Goal: Find specific page/section: Find specific page/section

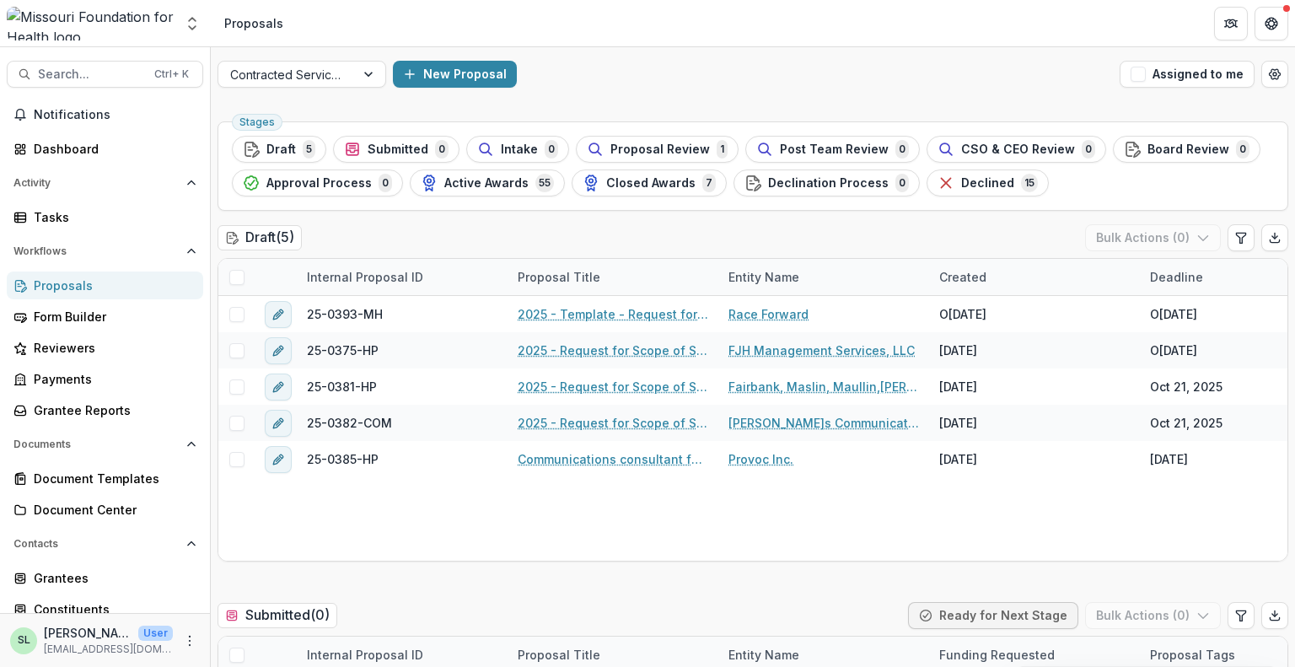
scroll to position [3035, 0]
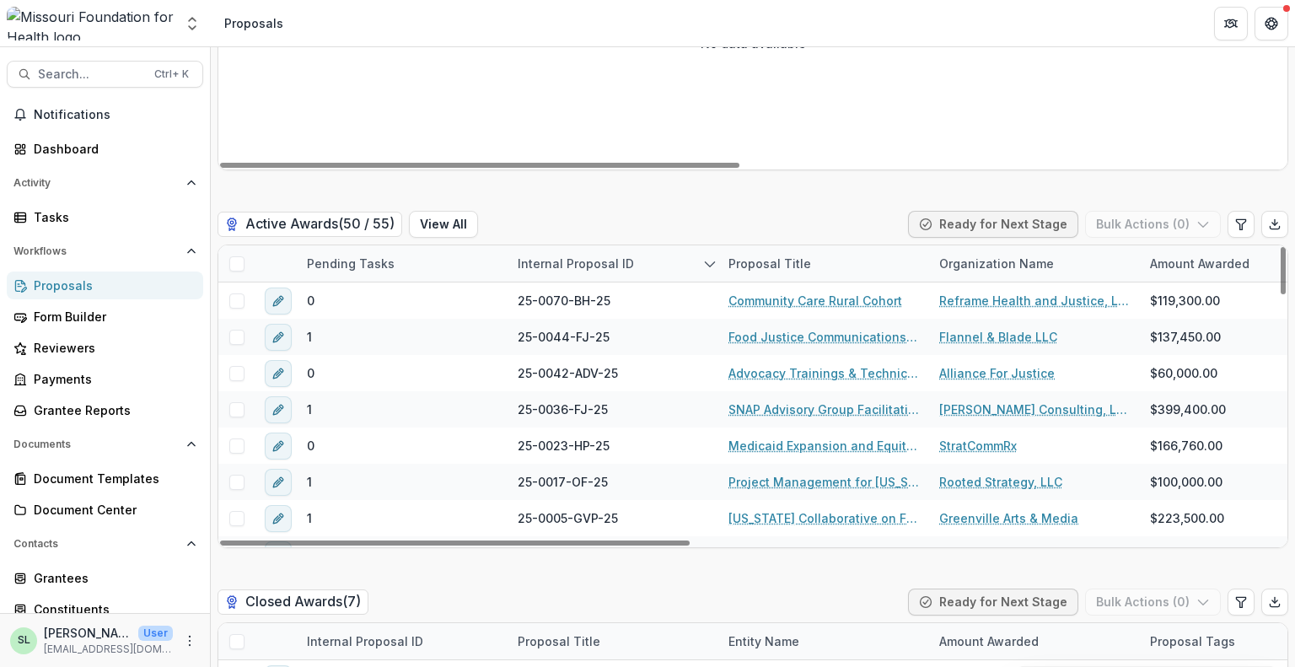
click at [361, 97] on div "No data available" at bounding box center [752, 43] width 1069 height 253
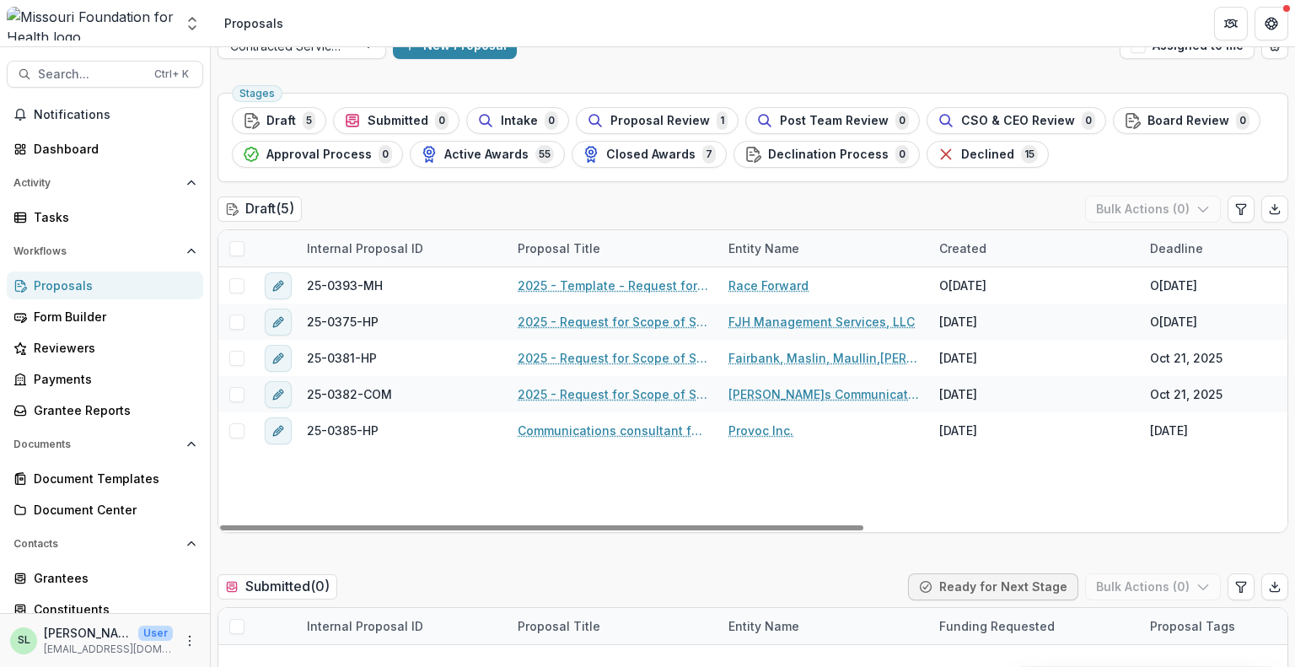
scroll to position [0, 0]
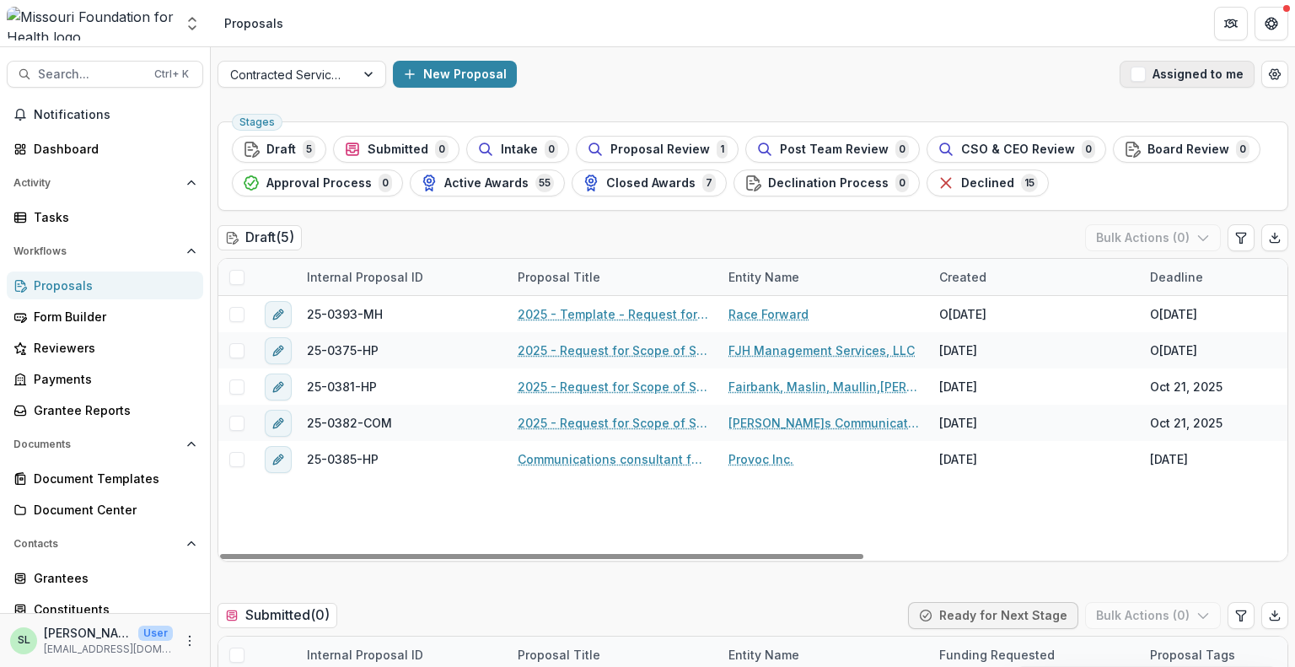
click at [1172, 82] on button "Assigned to me" at bounding box center [1187, 74] width 135 height 27
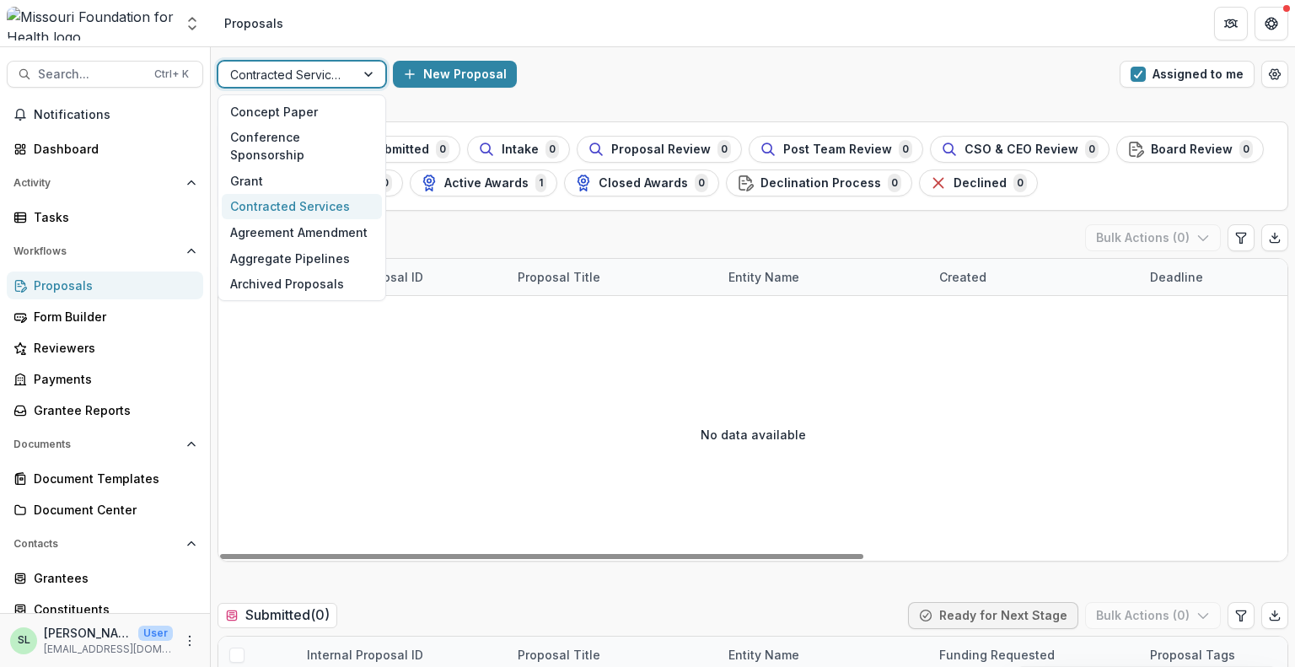
click at [292, 74] on div at bounding box center [286, 74] width 113 height 21
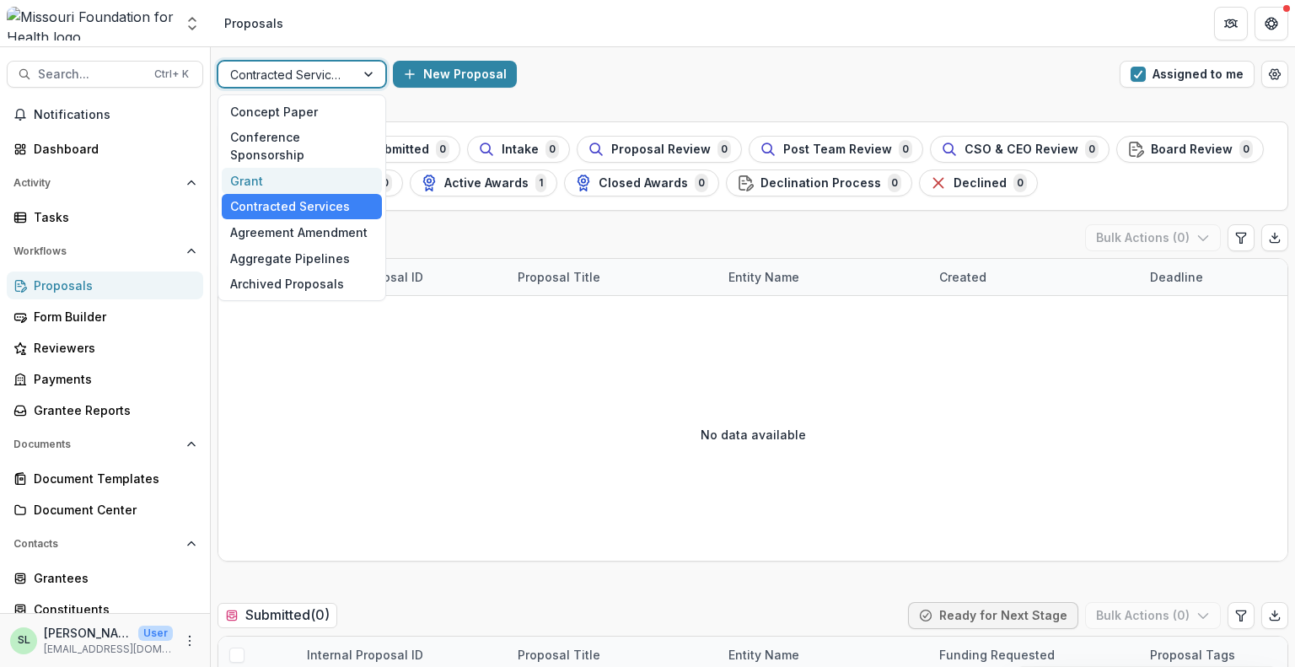
click at [298, 168] on div "Grant" at bounding box center [302, 181] width 160 height 26
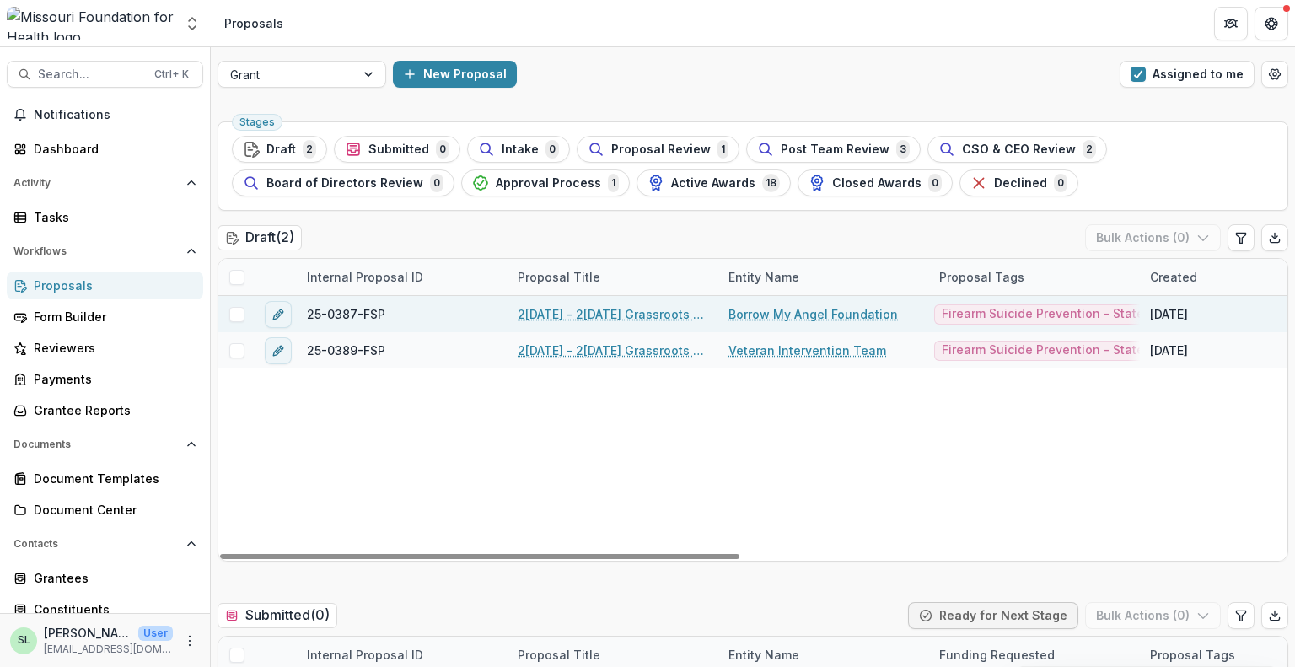
click at [622, 310] on link "2[DATE] - 2[DATE] Grassroots Efforts to Address FID - RFA" at bounding box center [613, 314] width 191 height 18
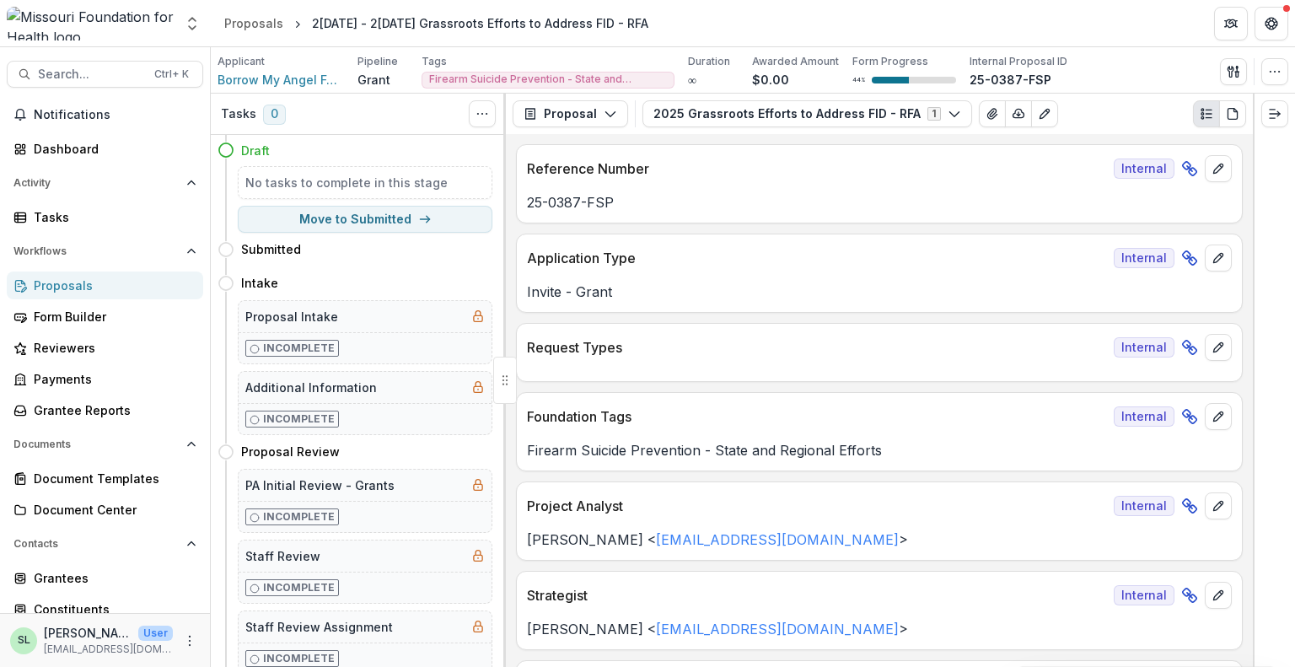
click at [84, 290] on div "Proposals" at bounding box center [112, 286] width 156 height 18
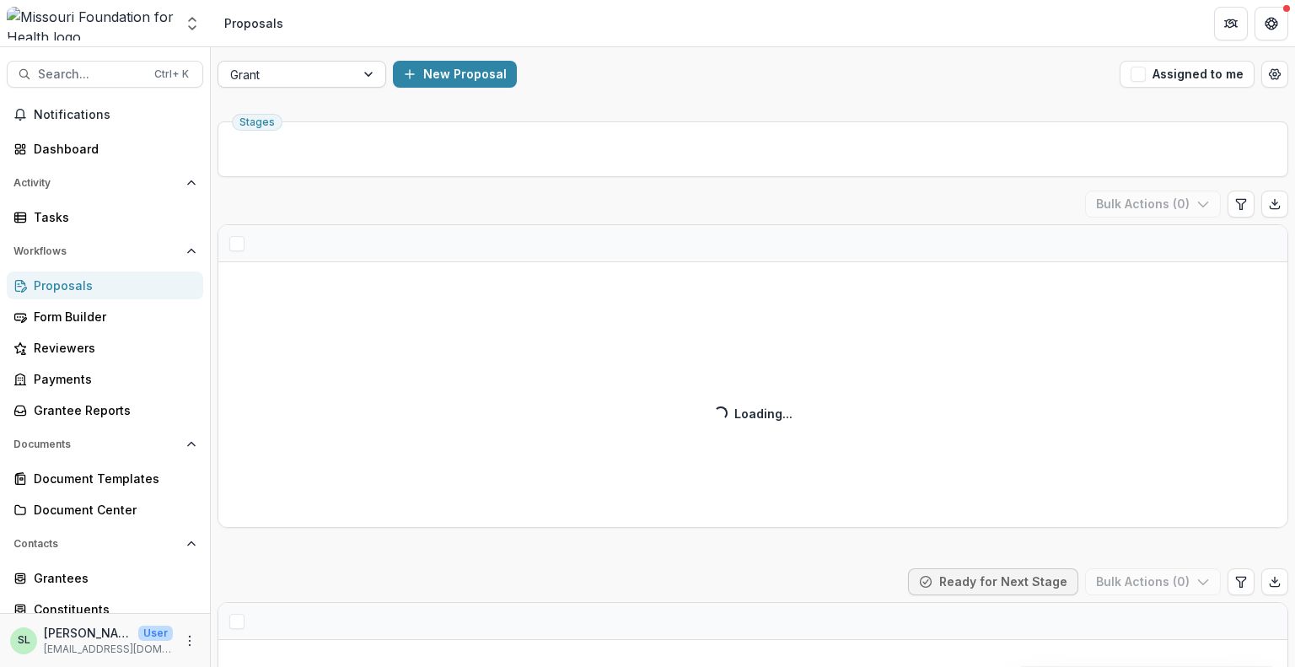
click at [297, 75] on div at bounding box center [286, 74] width 113 height 21
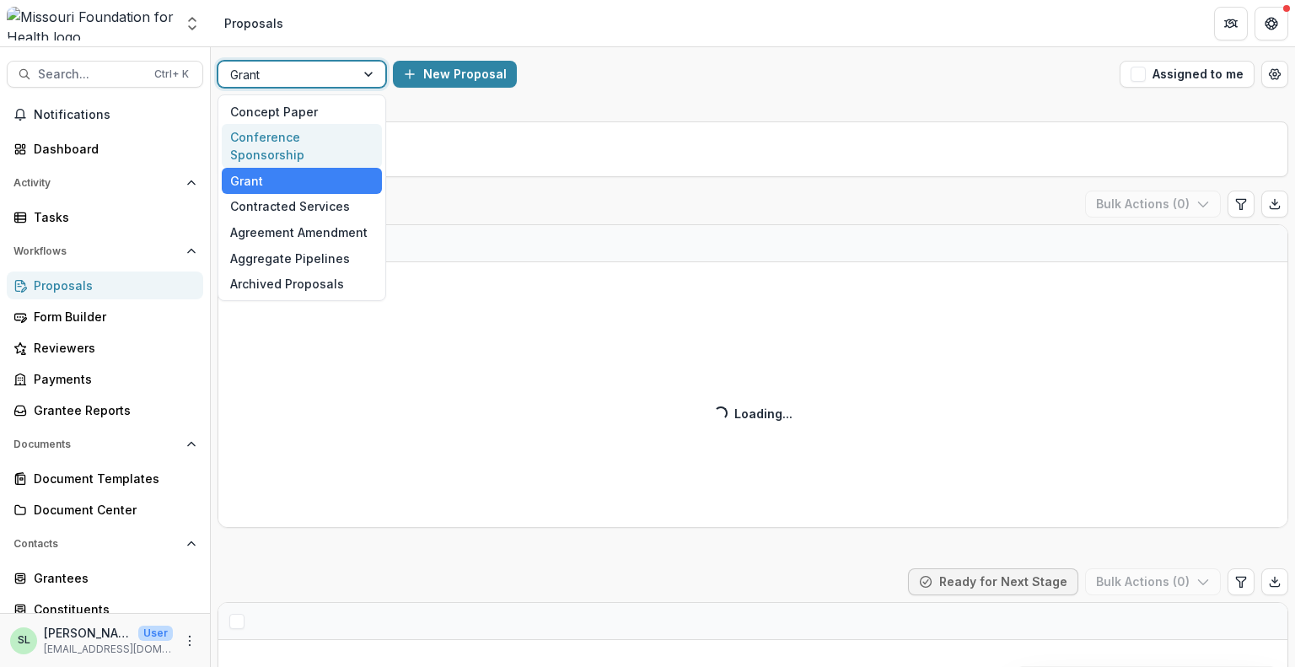
click at [297, 142] on div "Conference Sponsorship" at bounding box center [302, 146] width 160 height 44
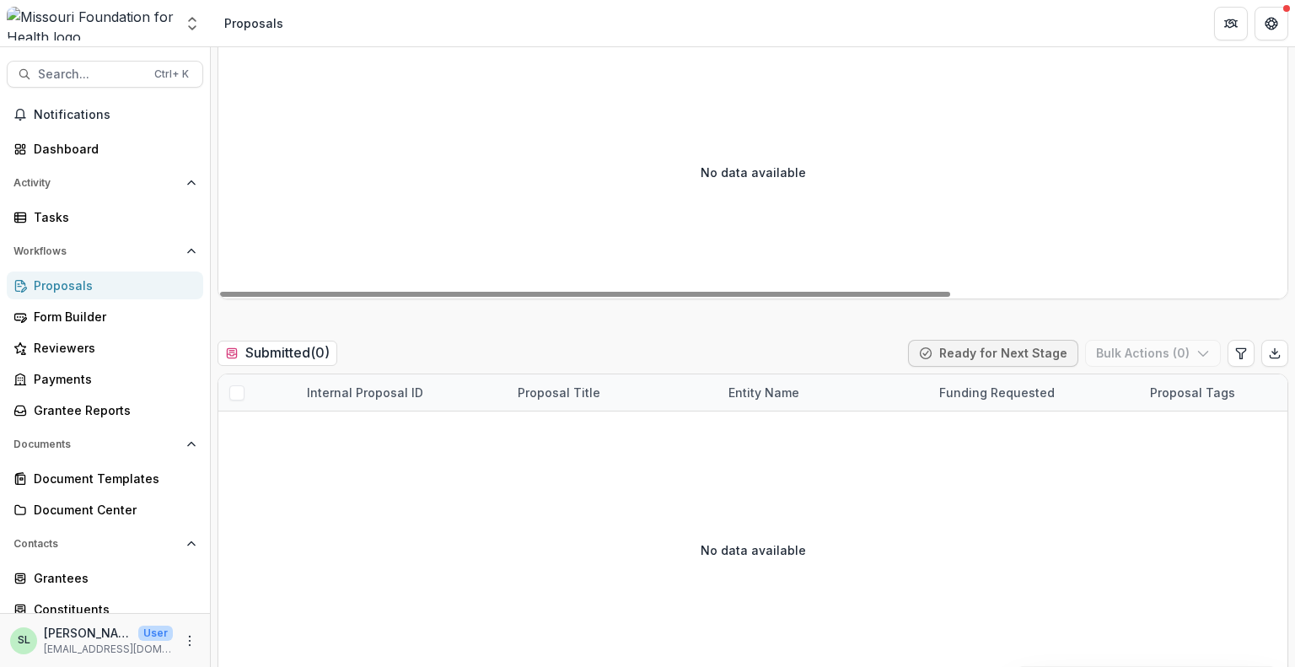
scroll to position [590, 0]
